Goal: Task Accomplishment & Management: Manage account settings

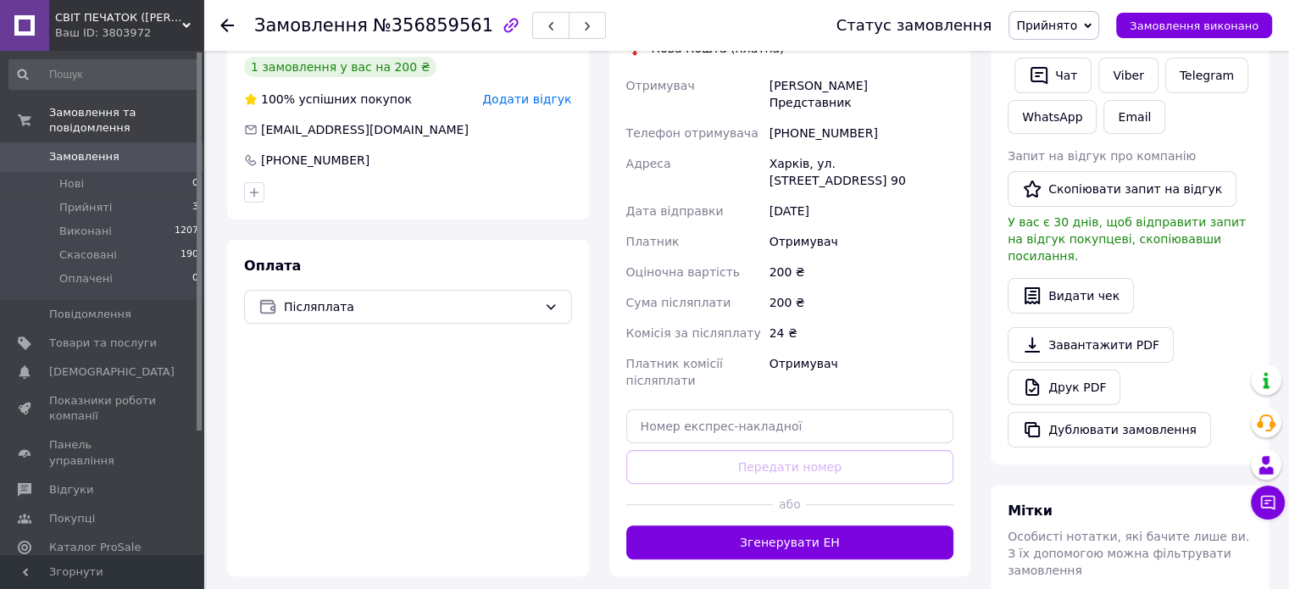
scroll to position [440, 0]
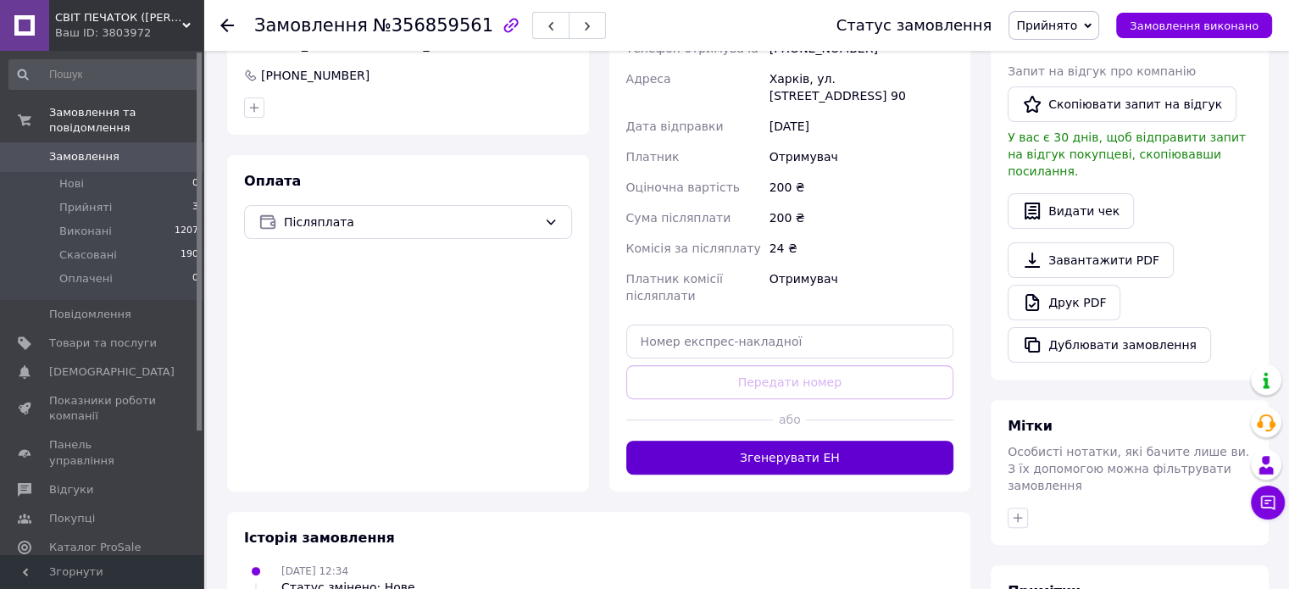
click at [830, 441] on button "Згенерувати ЕН" at bounding box center [790, 458] width 328 height 34
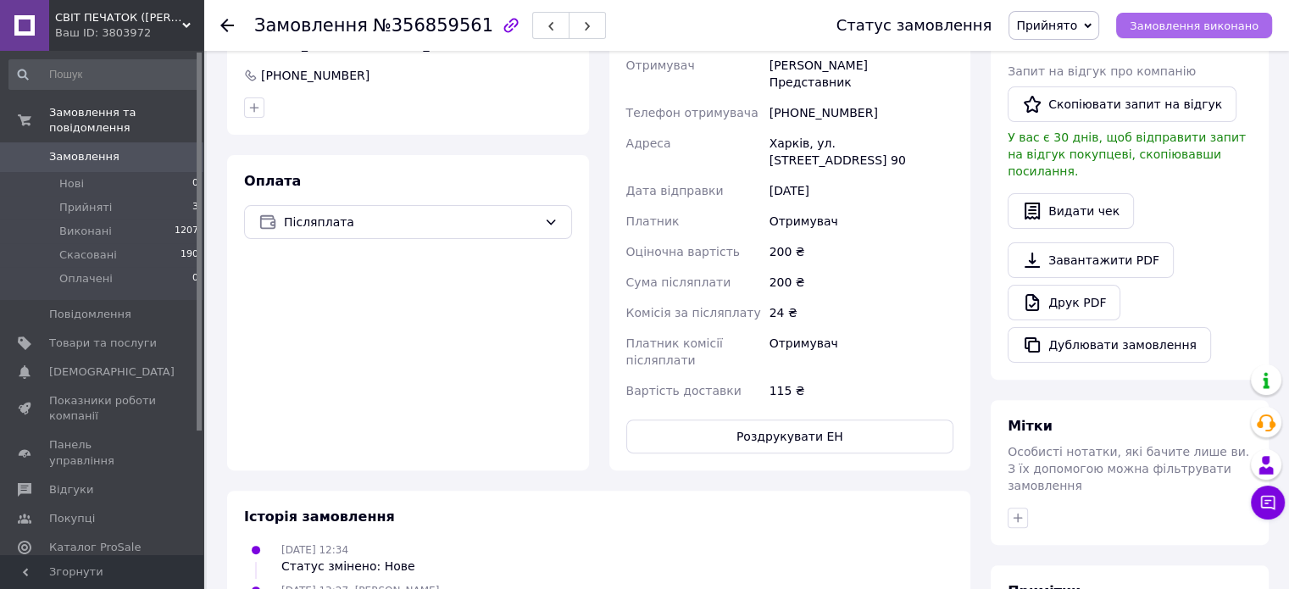
click at [1206, 16] on button "Замовлення виконано" at bounding box center [1194, 25] width 156 height 25
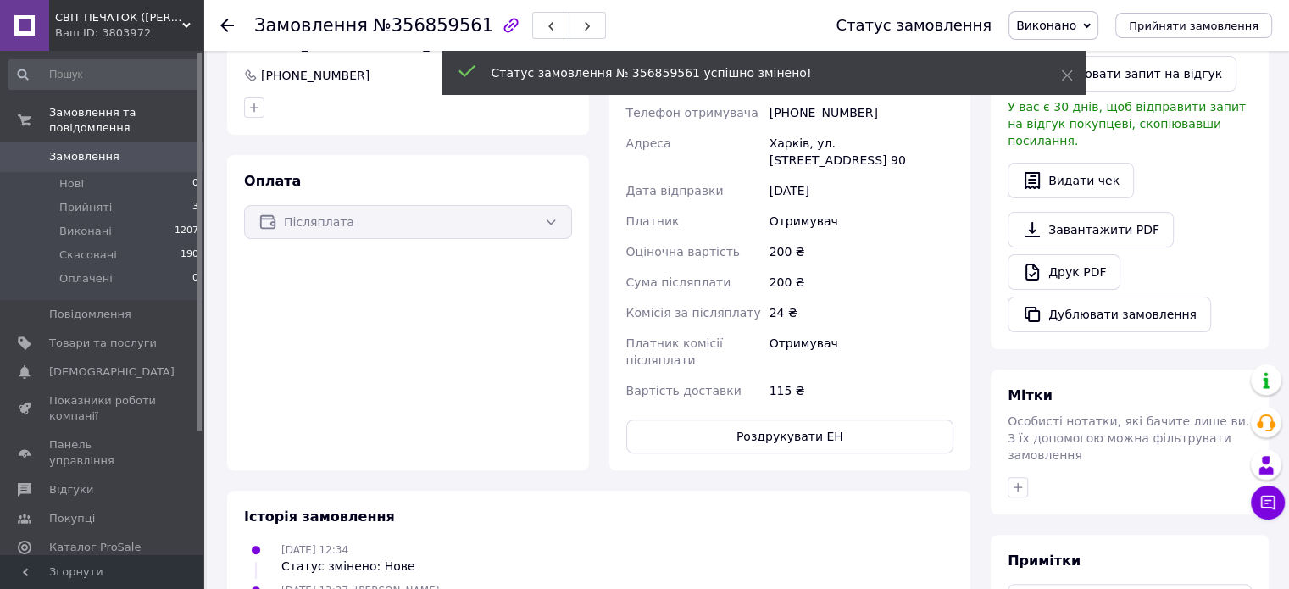
click at [122, 149] on span "Замовлення" at bounding box center [103, 156] width 108 height 15
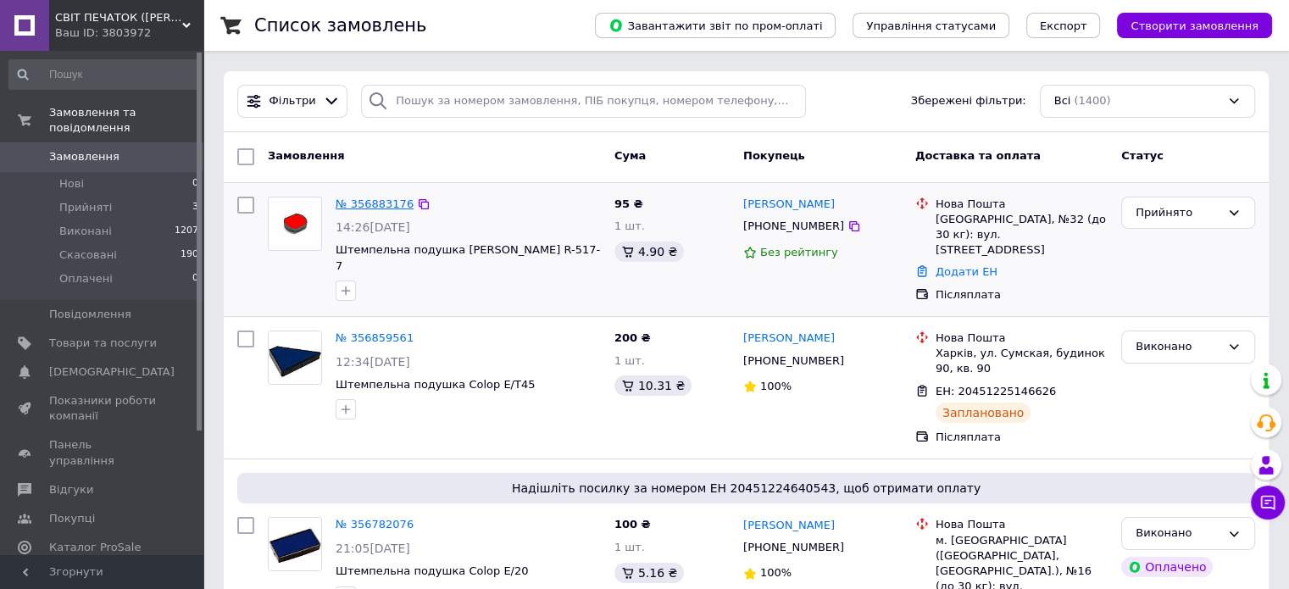
click at [385, 202] on link "№ 356883176" at bounding box center [375, 204] width 78 height 13
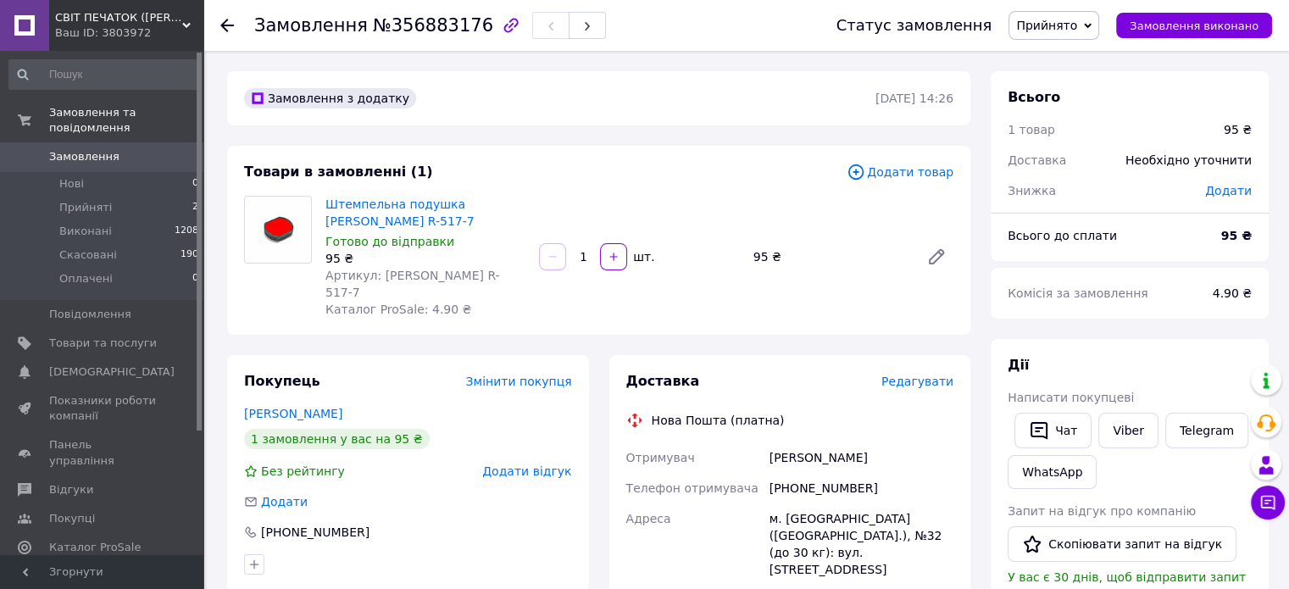
click at [817, 473] on div "[PHONE_NUMBER]" at bounding box center [861, 488] width 191 height 31
copy div "[PHONE_NUMBER]"
click at [1129, 426] on link "Viber" at bounding box center [1128, 431] width 59 height 36
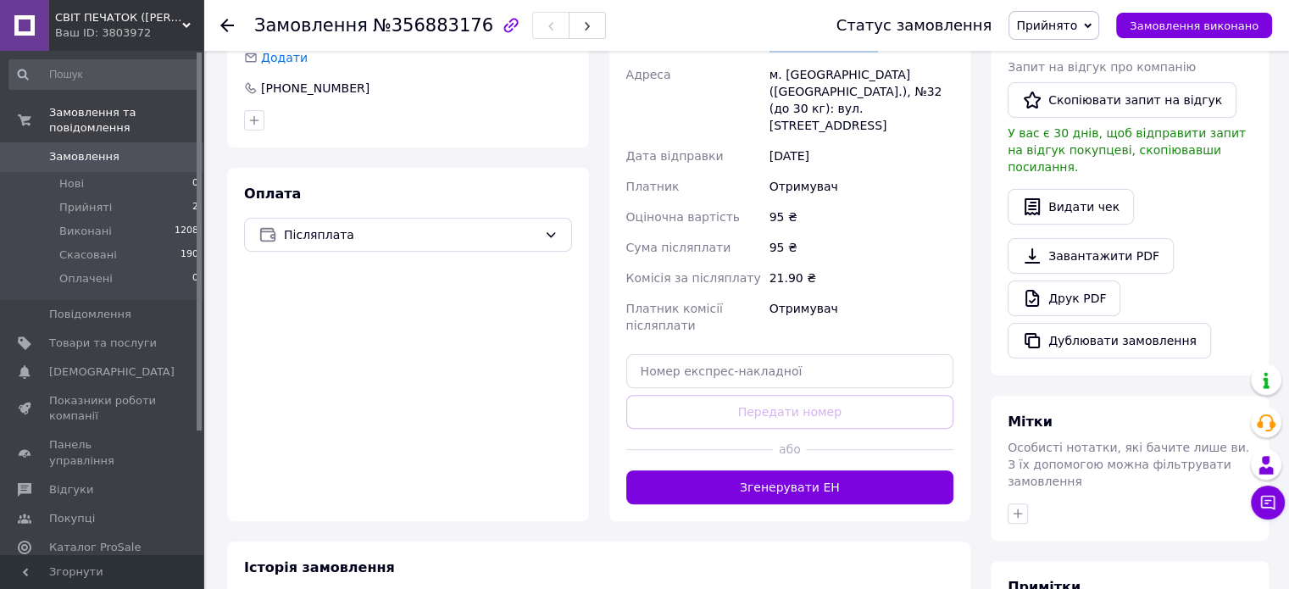
scroll to position [593, 0]
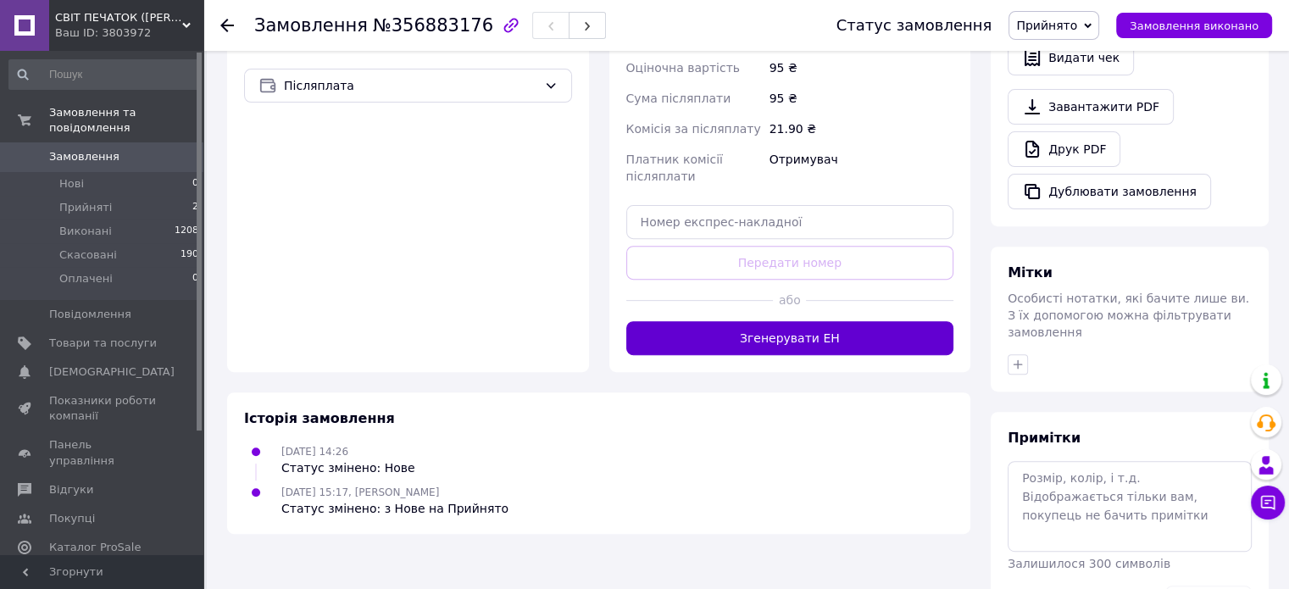
click at [841, 321] on button "Згенерувати ЕН" at bounding box center [790, 338] width 328 height 34
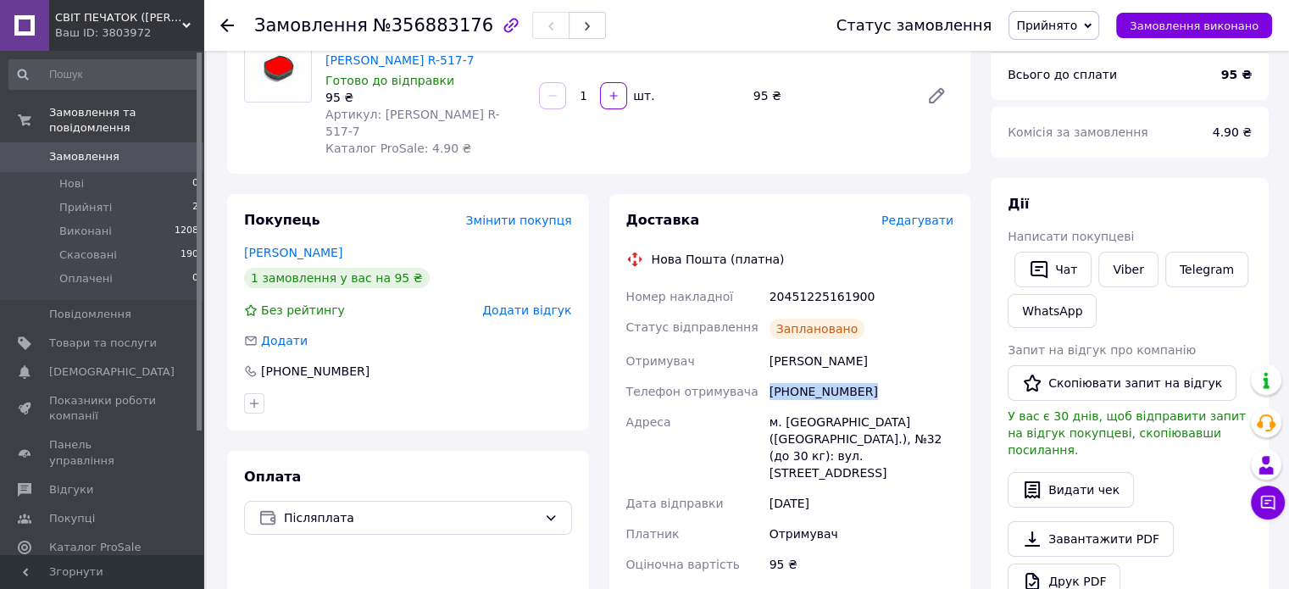
scroll to position [0, 0]
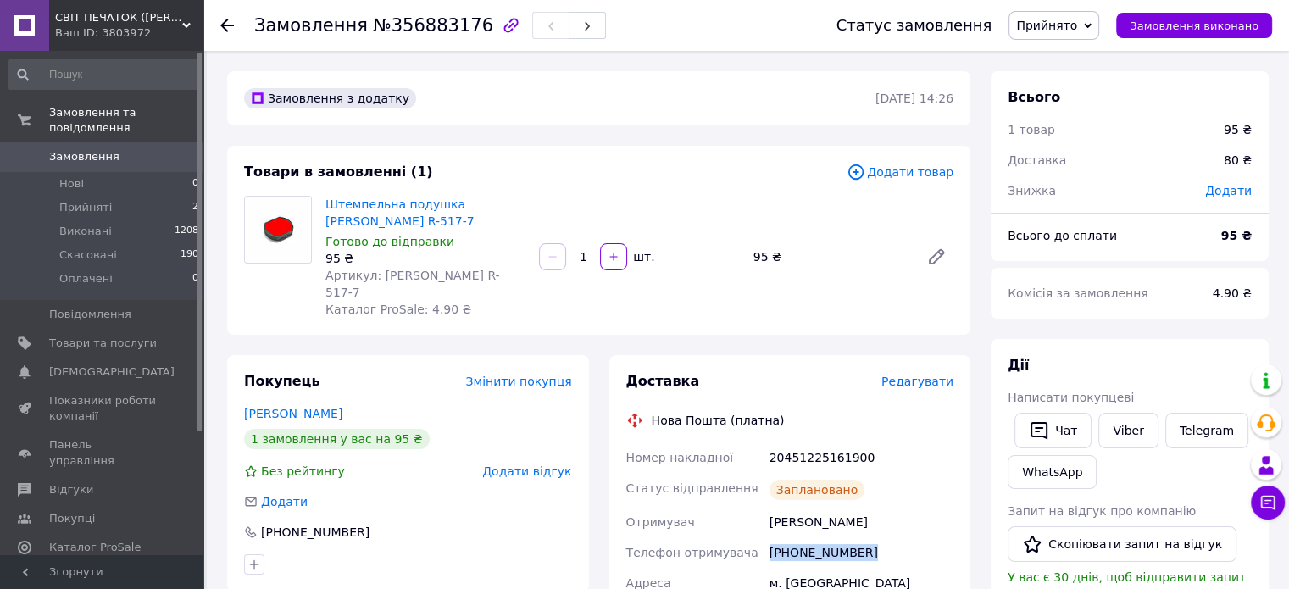
click at [136, 149] on span "Замовлення" at bounding box center [103, 156] width 108 height 15
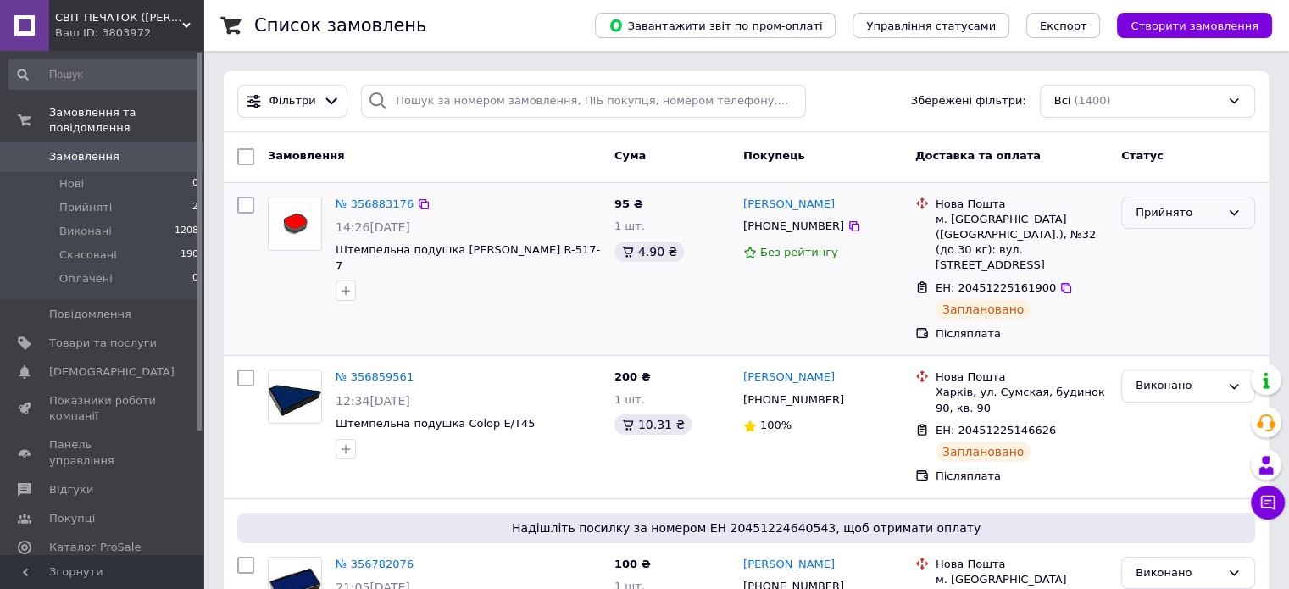
click at [1177, 211] on div "Прийнято" at bounding box center [1178, 213] width 85 height 18
drag, startPoint x: 1172, startPoint y: 243, endPoint x: 1098, endPoint y: 153, distance: 116.8
click at [1171, 243] on li "Виконано" at bounding box center [1188, 247] width 132 height 31
